Goal: Navigation & Orientation: Find specific page/section

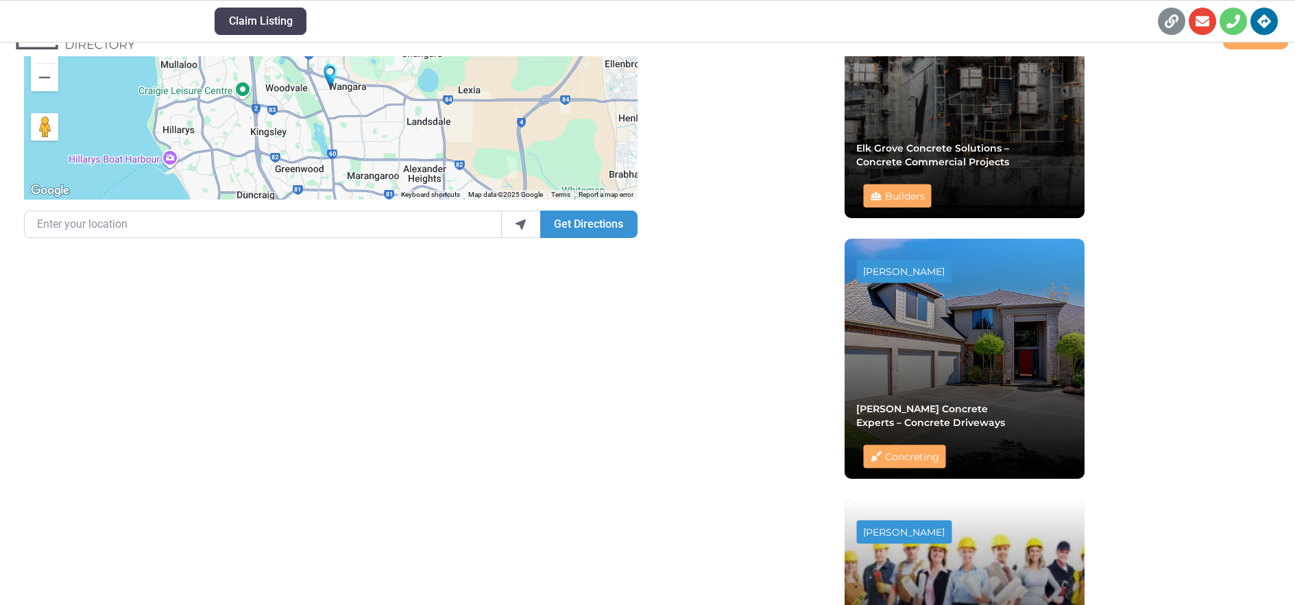
scroll to position [685, 0]
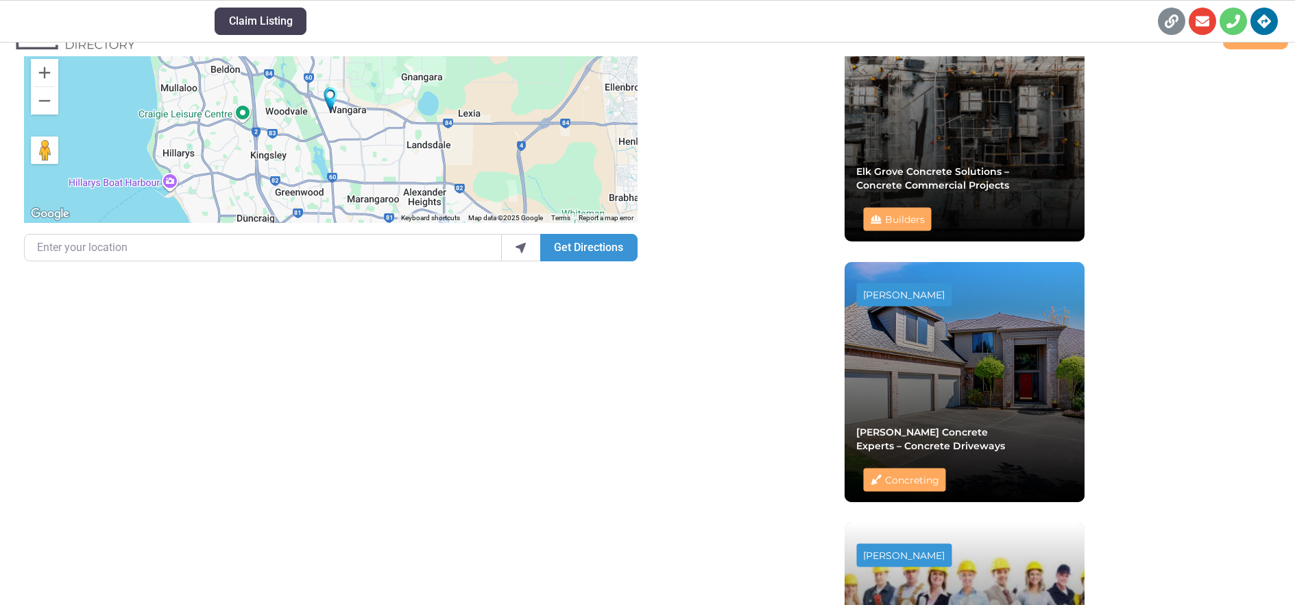
scroll to position [685, 0]
